Goal: Task Accomplishment & Management: Manage account settings

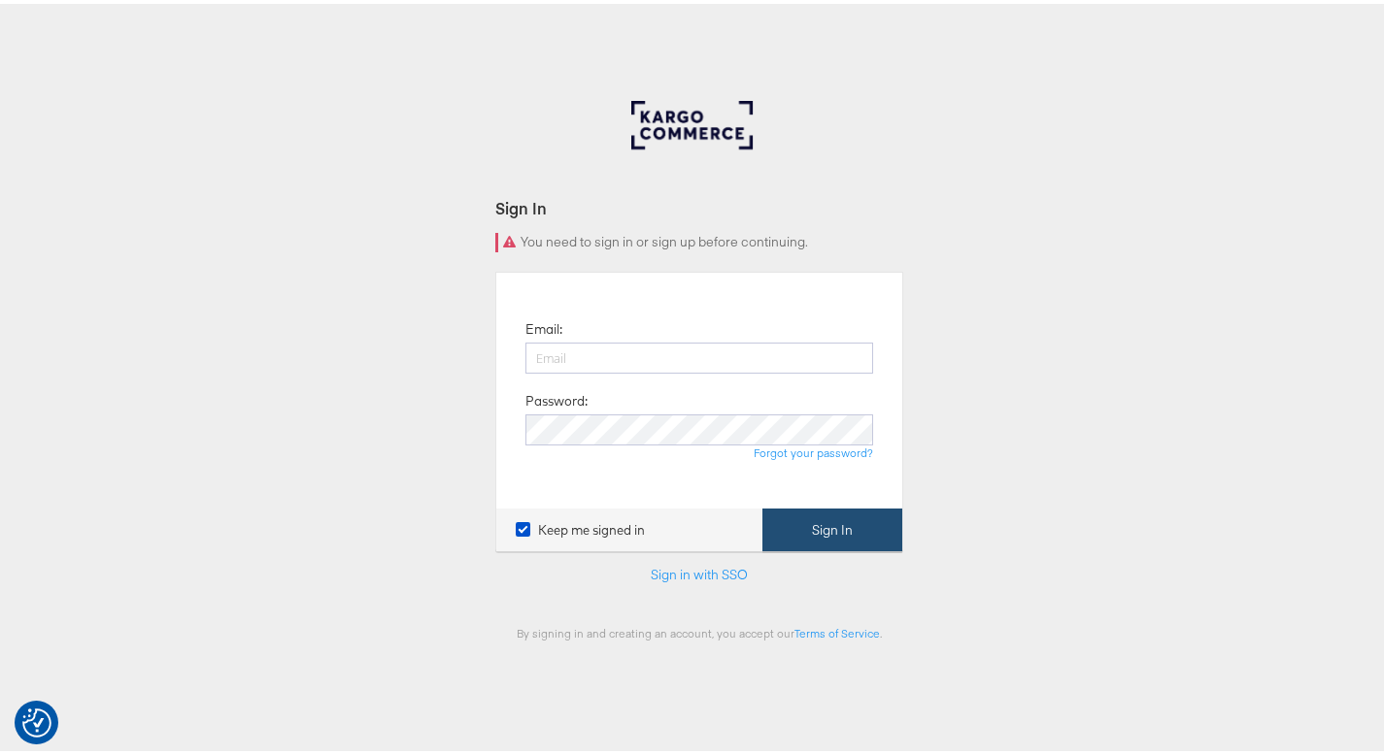
type input "[PERSON_NAME][EMAIL_ADDRESS][PERSON_NAME][DOMAIN_NAME]"
click at [800, 533] on button "Sign In" at bounding box center [832, 527] width 140 height 44
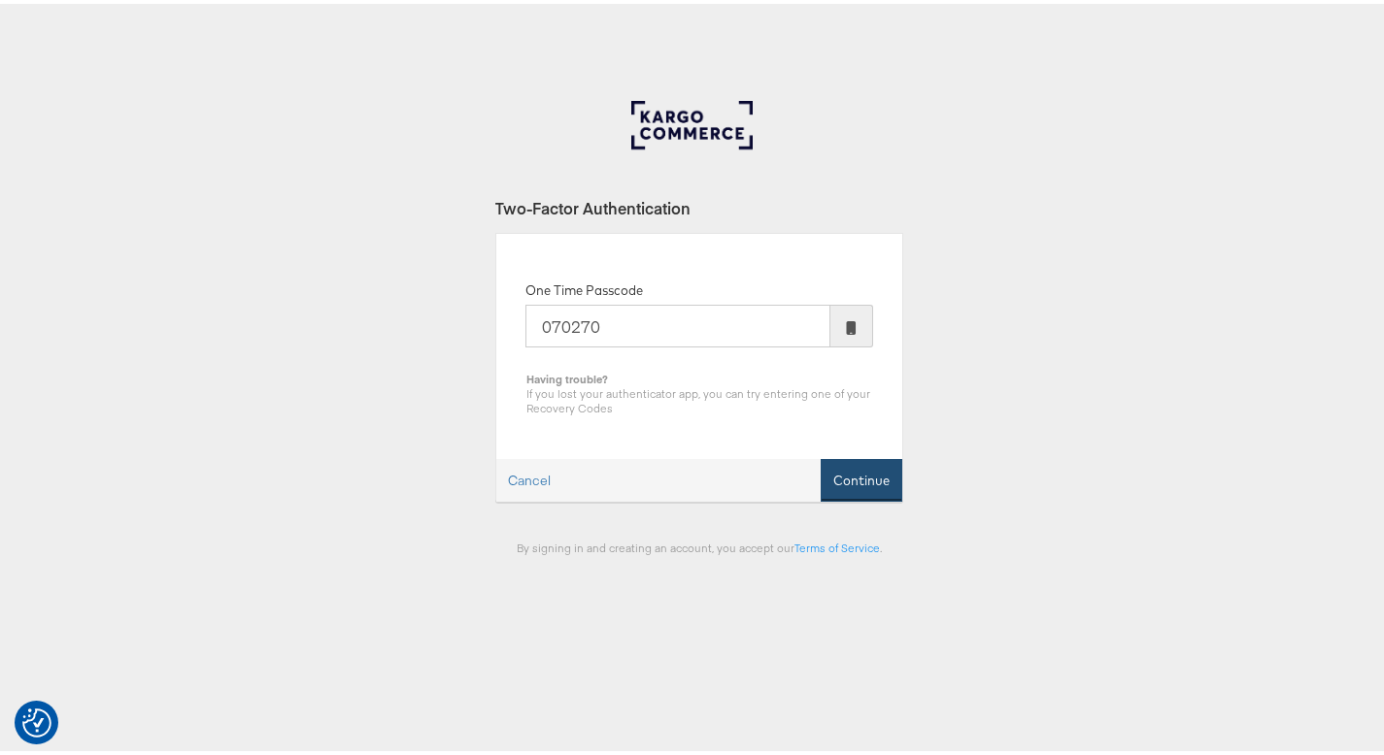
type input "070270"
click at [842, 478] on button "Continue" at bounding box center [861, 477] width 82 height 44
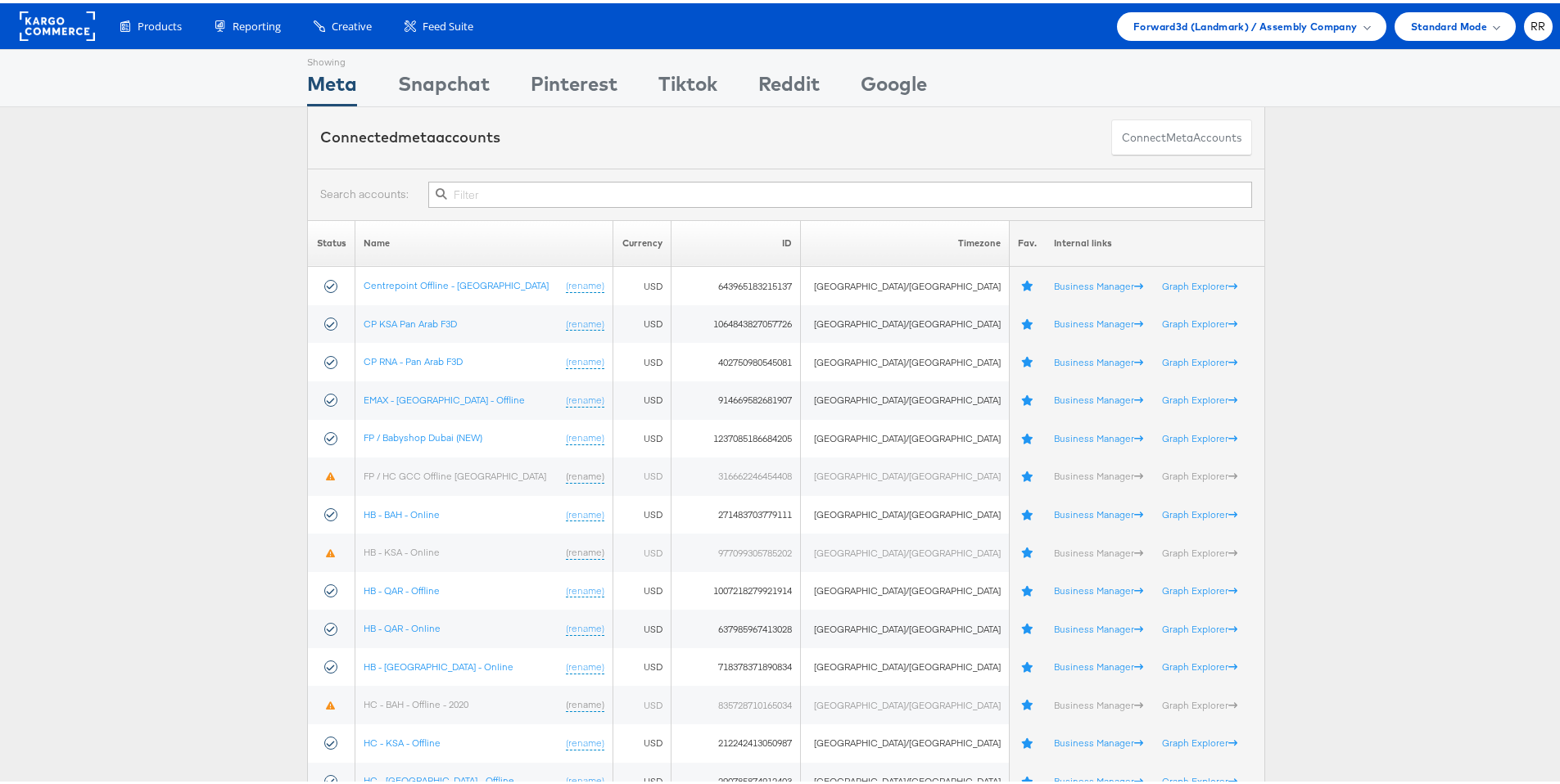
click at [48, 26] on rect at bounding box center [56, 23] width 75 height 30
